Goal: Task Accomplishment & Management: Manage account settings

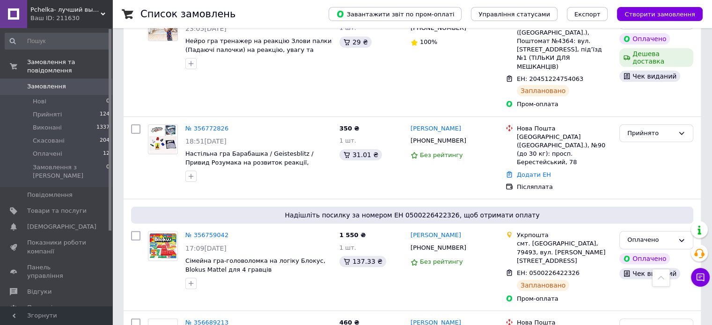
scroll to position [47, 0]
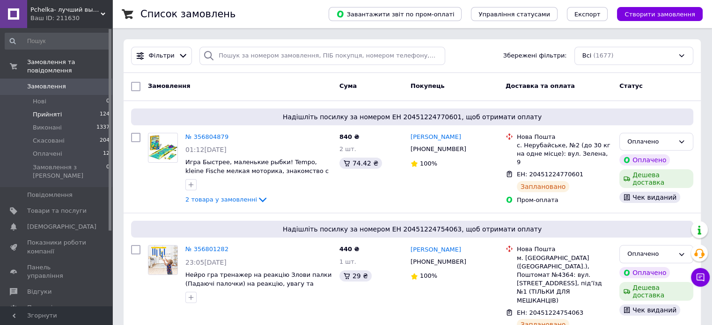
click at [51, 110] on span "Прийняті" at bounding box center [47, 114] width 29 height 8
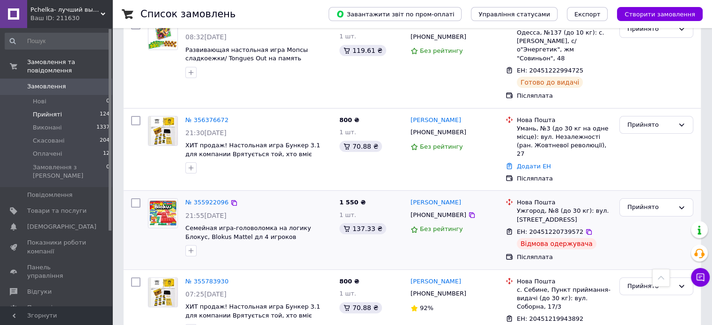
scroll to position [234, 0]
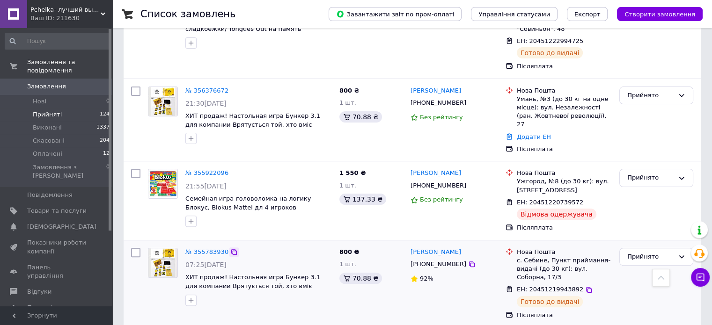
click at [230, 249] on icon at bounding box center [233, 252] width 7 height 7
click at [635, 176] on div "Прийнято" at bounding box center [656, 200] width 81 height 71
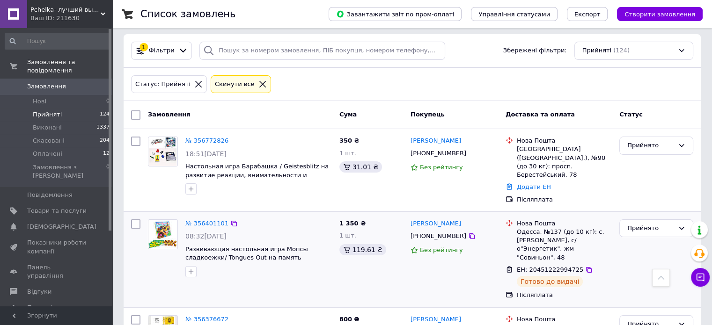
scroll to position [0, 0]
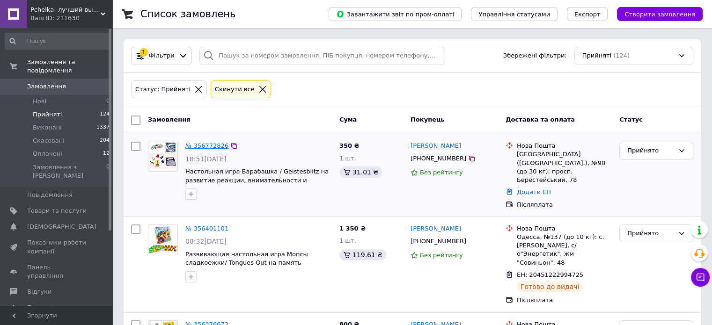
click at [200, 144] on link "№ 356772826" at bounding box center [206, 145] width 43 height 7
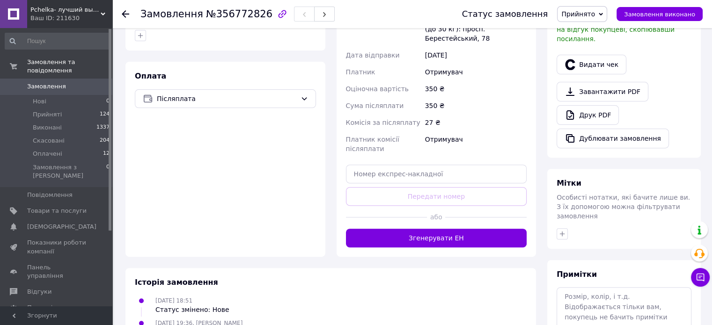
scroll to position [303, 0]
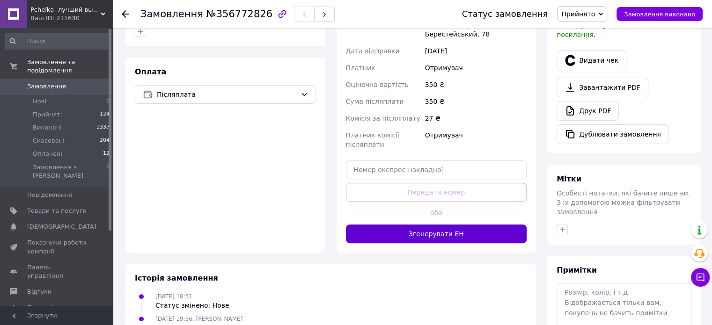
click at [437, 225] on button "Згенерувати ЕН" at bounding box center [436, 234] width 181 height 19
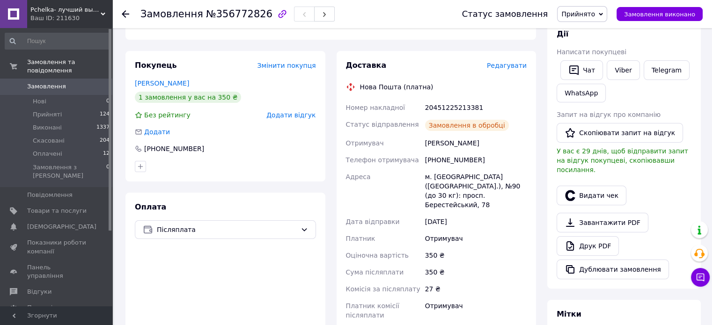
scroll to position [162, 0]
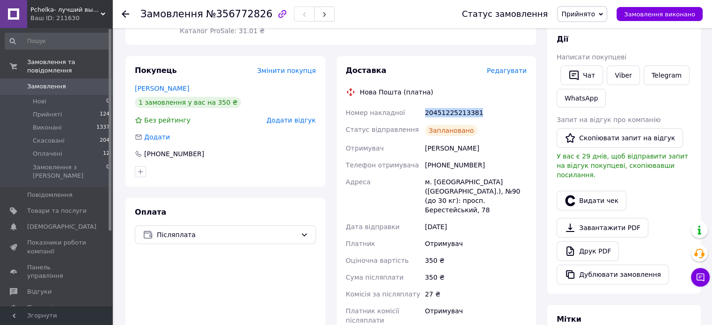
drag, startPoint x: 476, startPoint y: 112, endPoint x: 424, endPoint y: 113, distance: 52.0
click at [424, 113] on div "20451225213381" at bounding box center [475, 112] width 105 height 17
copy div "20451225213381"
click at [37, 82] on span "Замовлення" at bounding box center [46, 86] width 39 height 8
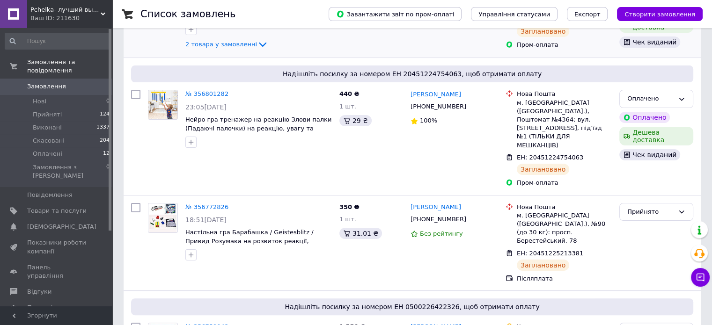
scroll to position [187, 0]
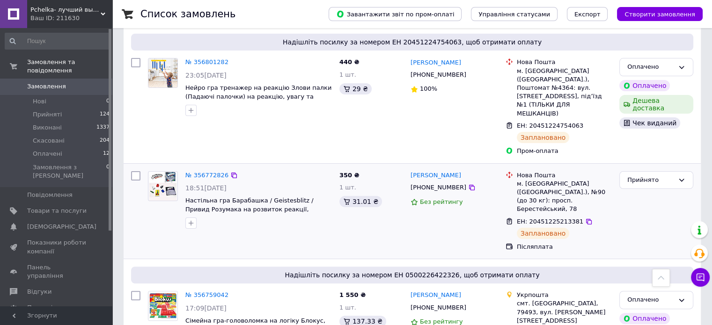
drag, startPoint x: 580, startPoint y: 189, endPoint x: 562, endPoint y: 176, distance: 21.9
click at [585, 218] on icon at bounding box center [588, 221] width 7 height 7
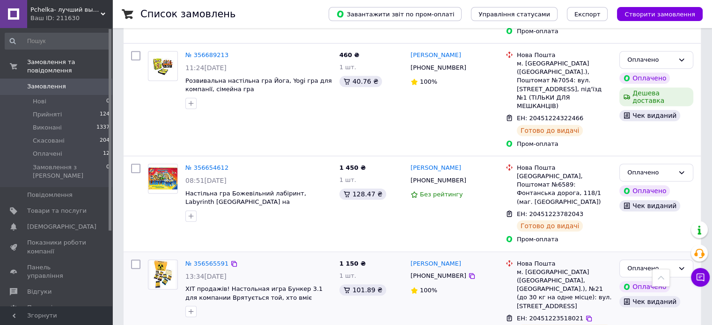
scroll to position [702, 0]
